Goal: Task Accomplishment & Management: Manage account settings

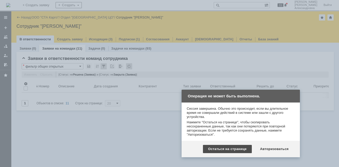
click at [249, 149] on div "Остаться на странице" at bounding box center [227, 149] width 49 height 8
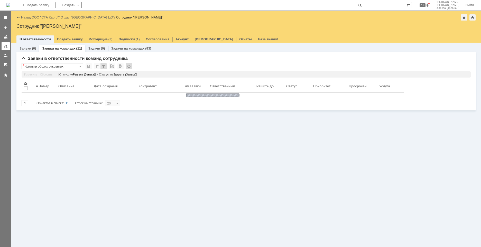
click at [8, 45] on link at bounding box center [6, 46] width 8 height 8
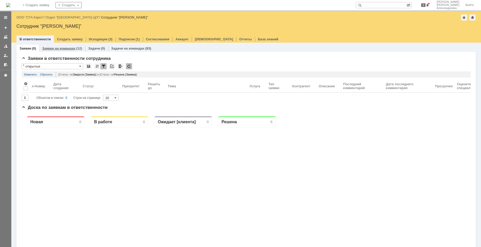
click at [64, 48] on link "Заявки на командах" at bounding box center [58, 49] width 33 height 4
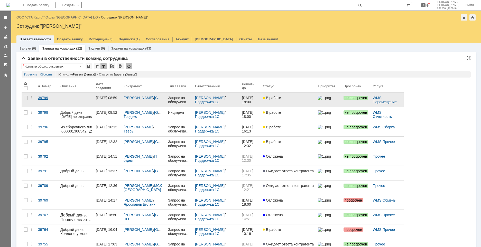
click at [49, 102] on link "39799" at bounding box center [47, 100] width 22 height 14
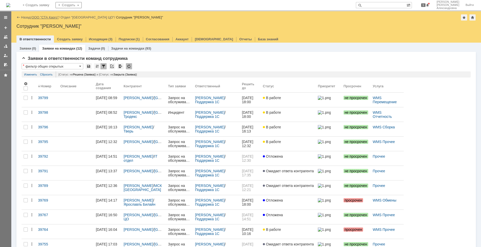
click at [49, 17] on link "ООО "СТА Карго"" at bounding box center [45, 17] width 27 height 4
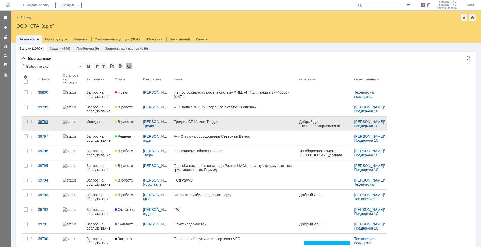
click at [47, 129] on link "39798" at bounding box center [48, 124] width 25 height 14
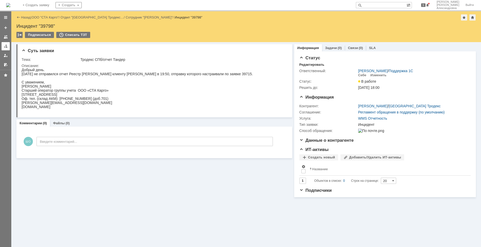
click at [6, 49] on link at bounding box center [6, 46] width 8 height 8
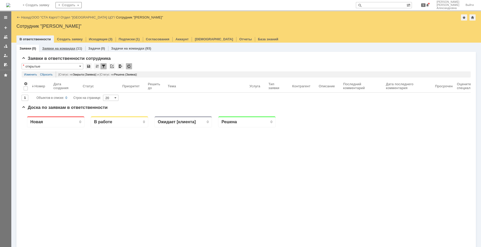
click at [59, 51] on div "Заявки на командах (11)" at bounding box center [62, 48] width 46 height 7
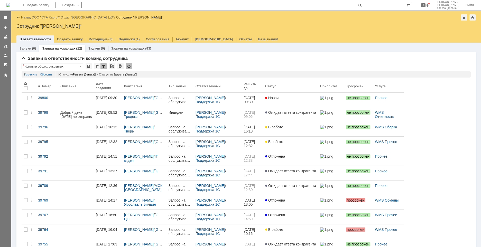
click at [44, 19] on link "ООО "СТА Карго"" at bounding box center [45, 17] width 27 height 4
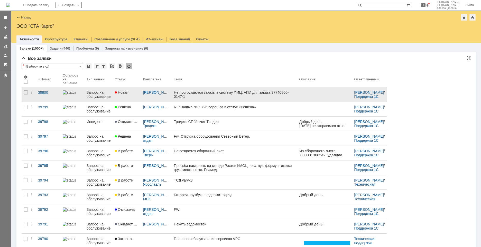
click at [49, 97] on link "39800" at bounding box center [48, 94] width 25 height 14
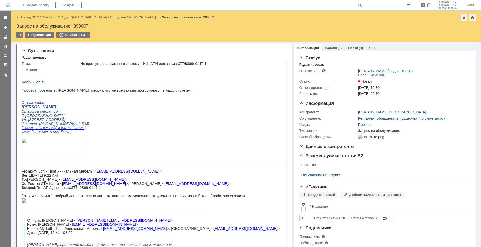
click at [210, 216] on p at bounding box center [181, 207] width 319 height 18
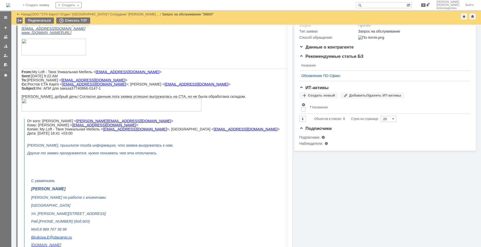
scroll to position [103, 0]
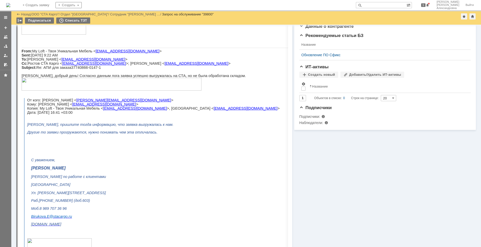
click at [74, 91] on img at bounding box center [112, 84] width 180 height 13
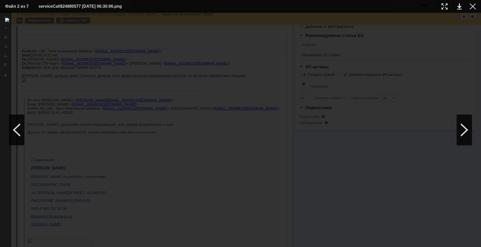
click at [202, 173] on div at bounding box center [240, 130] width 471 height 224
click at [476, 6] on div at bounding box center [473, 6] width 6 height 6
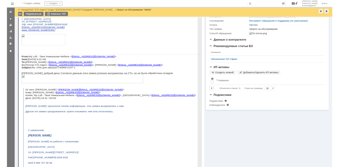
scroll to position [77, 0]
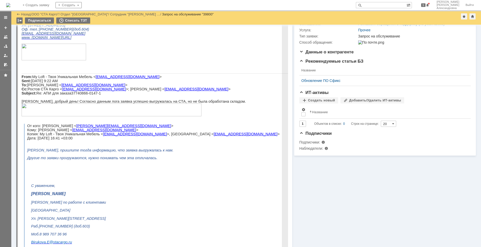
click at [83, 116] on img at bounding box center [112, 110] width 180 height 13
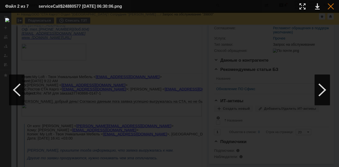
click at [330, 7] on div at bounding box center [330, 6] width 6 height 6
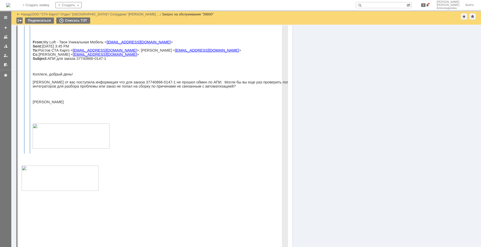
scroll to position [878, 0]
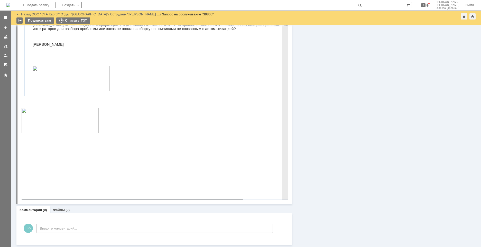
click at [131, 31] on p "Ранее от вас поступила информация что для заказа 37740866-0147-1 не прошел обме…" at bounding box center [184, 27] width 303 height 8
drag, startPoint x: 144, startPoint y: 78, endPoint x: 116, endPoint y: 77, distance: 27.6
click at [116, 77] on div "Коллеги, добрый день! Ранее от вас поступила информация что для заказа 37740866…" at bounding box center [184, 51] width 303 height 89
copy p "37740866-0147-1"
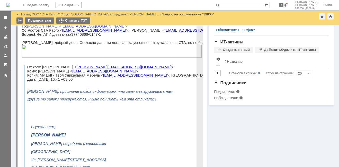
scroll to position [129, 0]
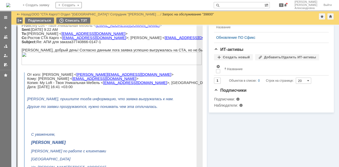
click at [85, 65] on img at bounding box center [112, 58] width 180 height 13
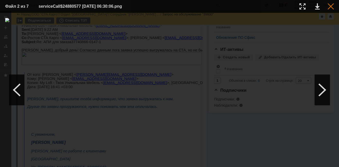
click at [331, 6] on div at bounding box center [330, 6] width 6 height 6
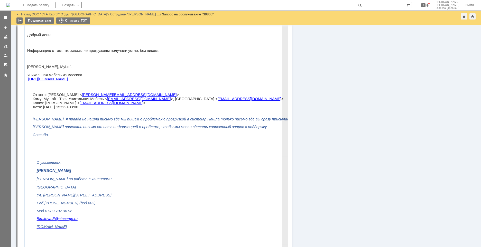
scroll to position [341, 0]
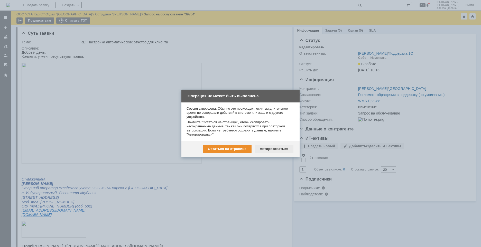
scroll to position [154, 0]
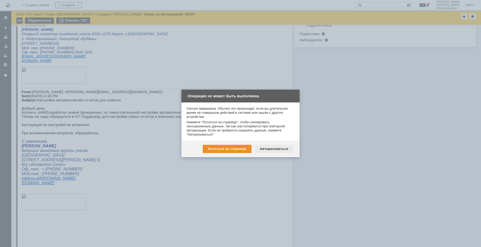
click at [278, 152] on div "Авторизоваться" at bounding box center [274, 149] width 39 height 8
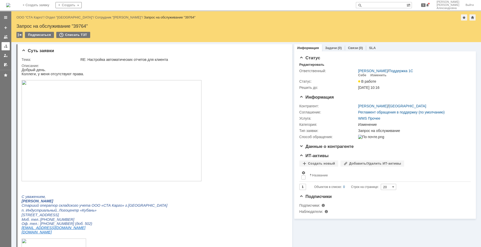
click at [5, 48] on div at bounding box center [6, 46] width 4 height 4
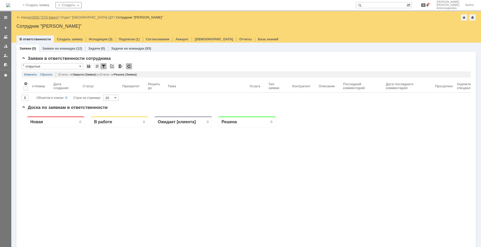
click at [50, 17] on link "ООО "СТА Карго"" at bounding box center [45, 17] width 27 height 4
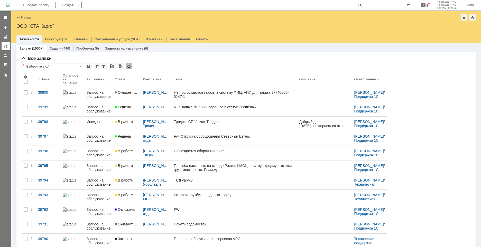
click at [6, 49] on link at bounding box center [6, 46] width 8 height 8
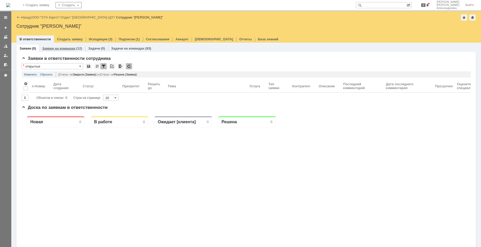
click at [59, 49] on link "Заявки на командах" at bounding box center [58, 49] width 33 height 4
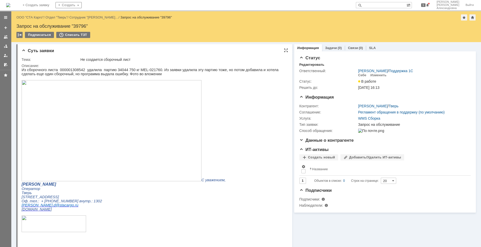
click at [115, 123] on img at bounding box center [112, 130] width 180 height 101
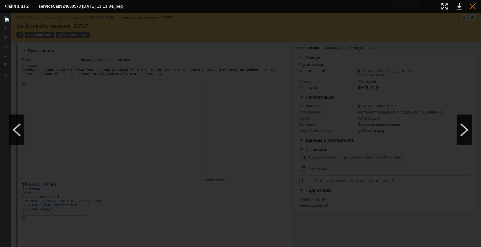
click at [471, 4] on div at bounding box center [473, 6] width 6 height 6
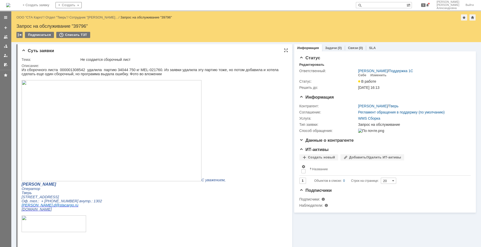
click at [72, 114] on img at bounding box center [112, 130] width 180 height 101
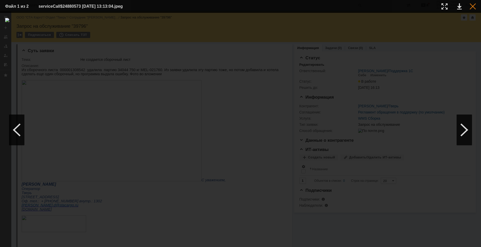
click at [475, 4] on div at bounding box center [473, 6] width 6 height 6
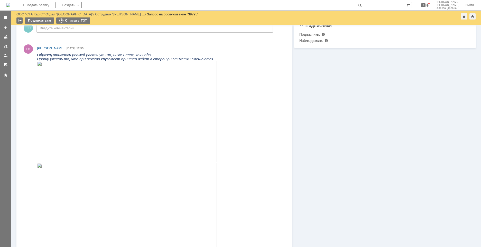
scroll to position [154, 0]
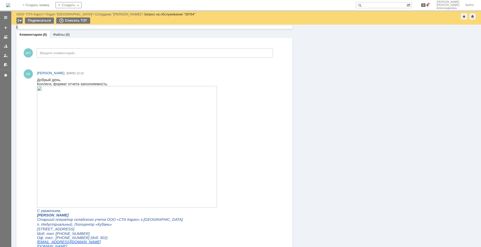
scroll to position [386, 0]
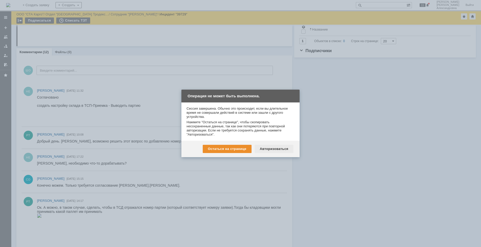
click at [272, 148] on div "Авторизоваться" at bounding box center [274, 149] width 39 height 8
